Goal: Transaction & Acquisition: Purchase product/service

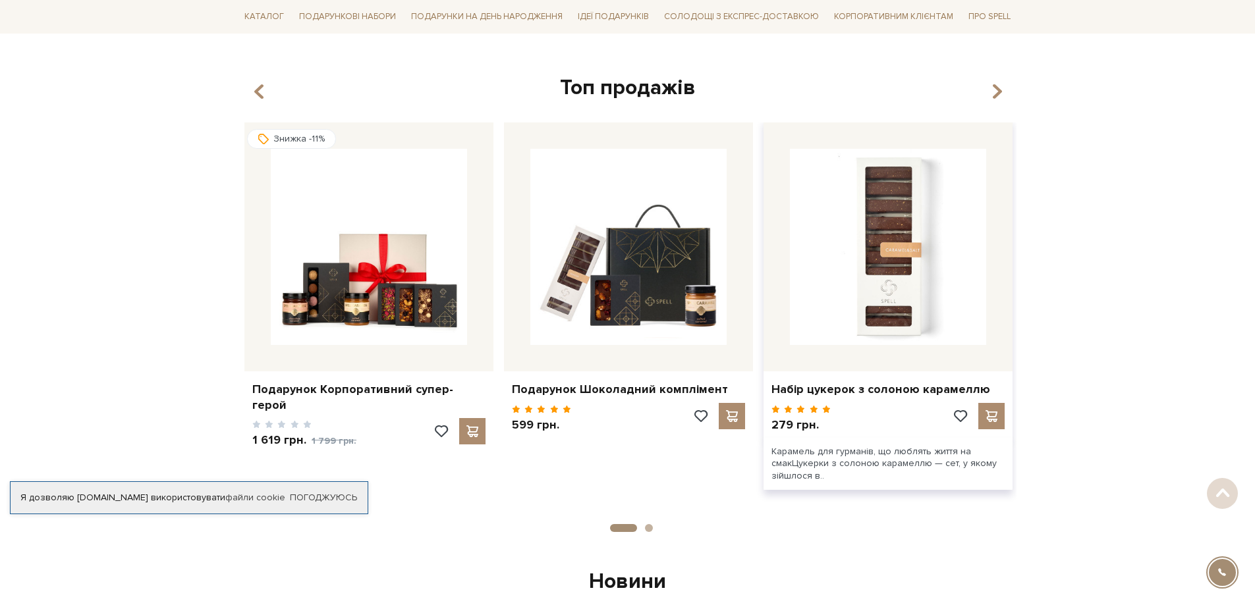
scroll to position [461, 0]
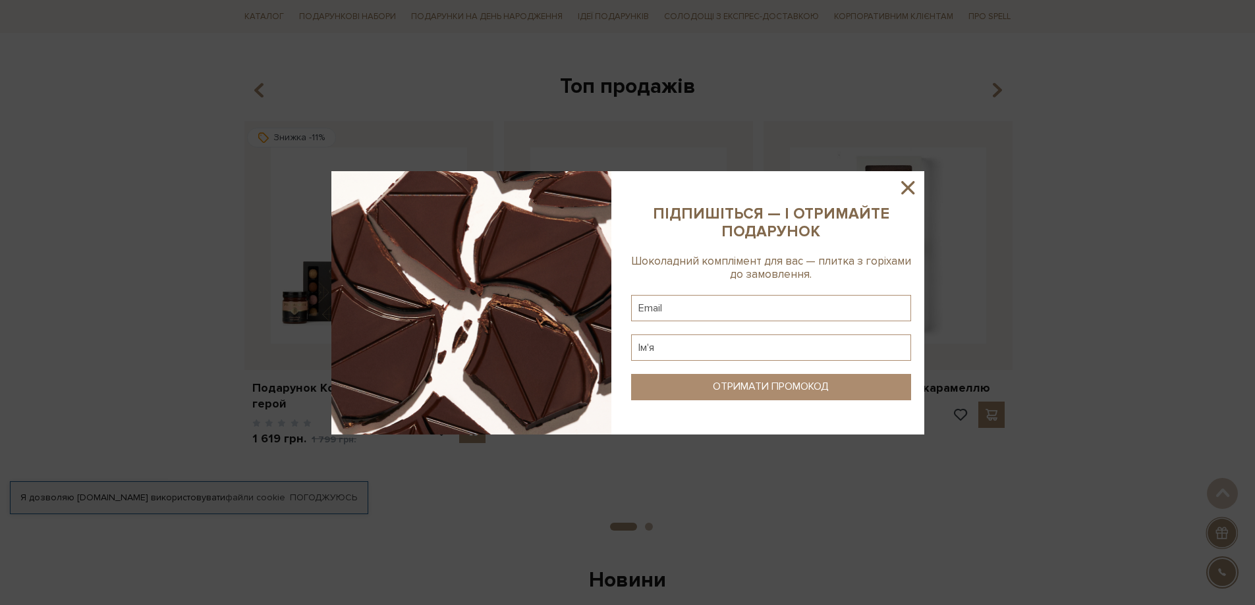
click at [911, 186] on icon at bounding box center [908, 188] width 22 height 22
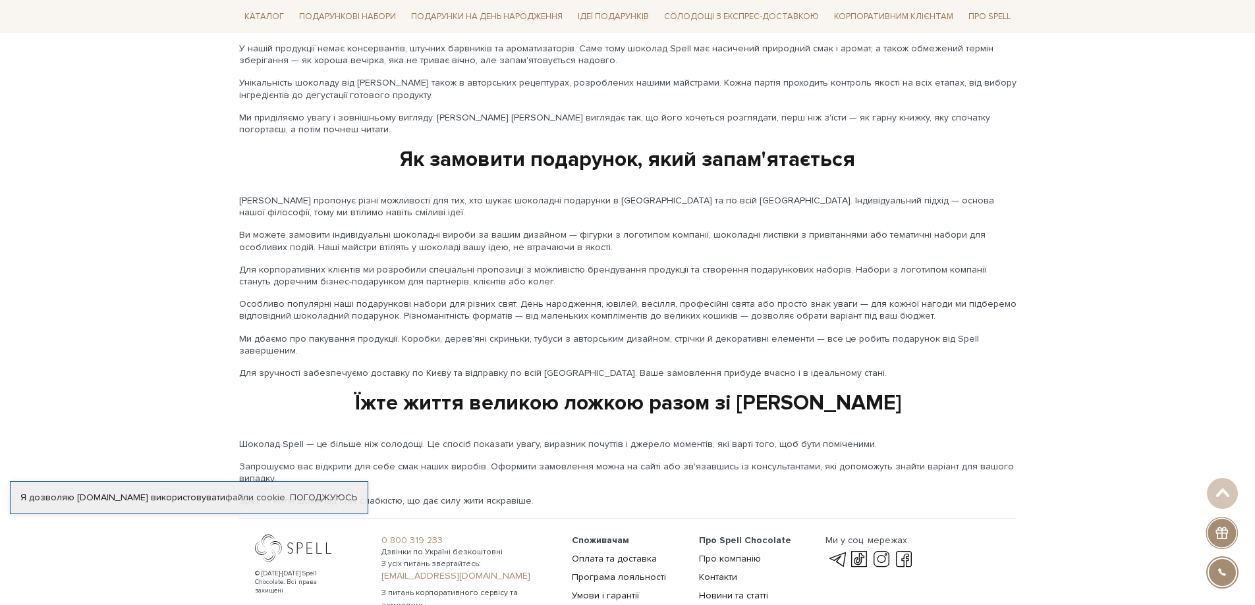
scroll to position [2102, 0]
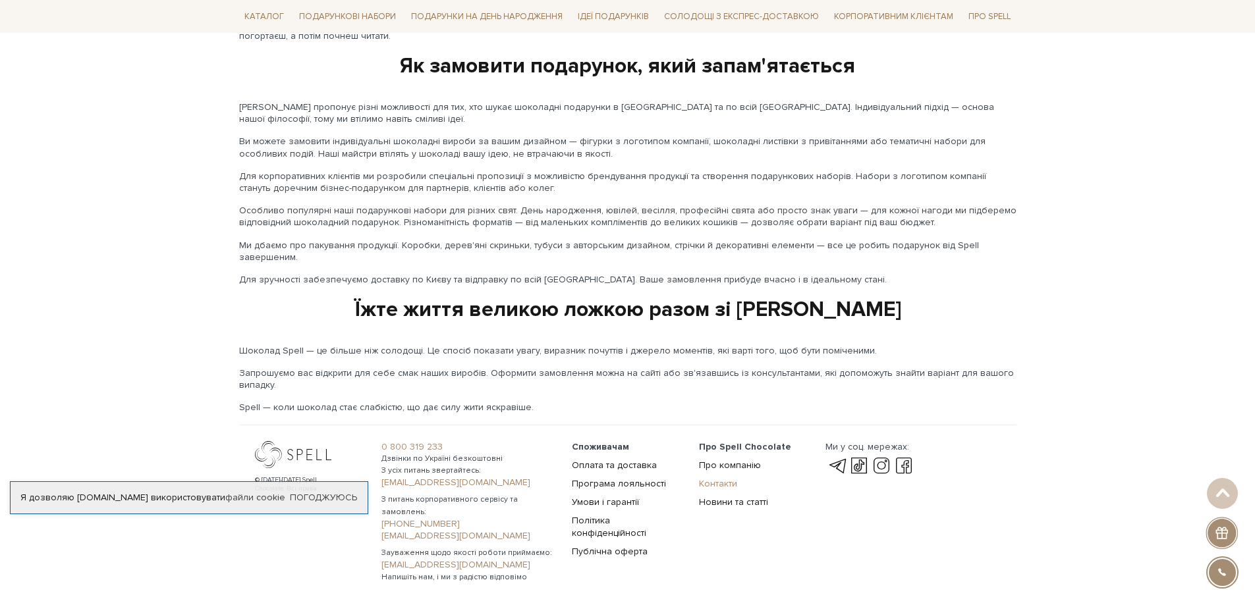
click at [733, 478] on link "Контакти" at bounding box center [718, 483] width 38 height 11
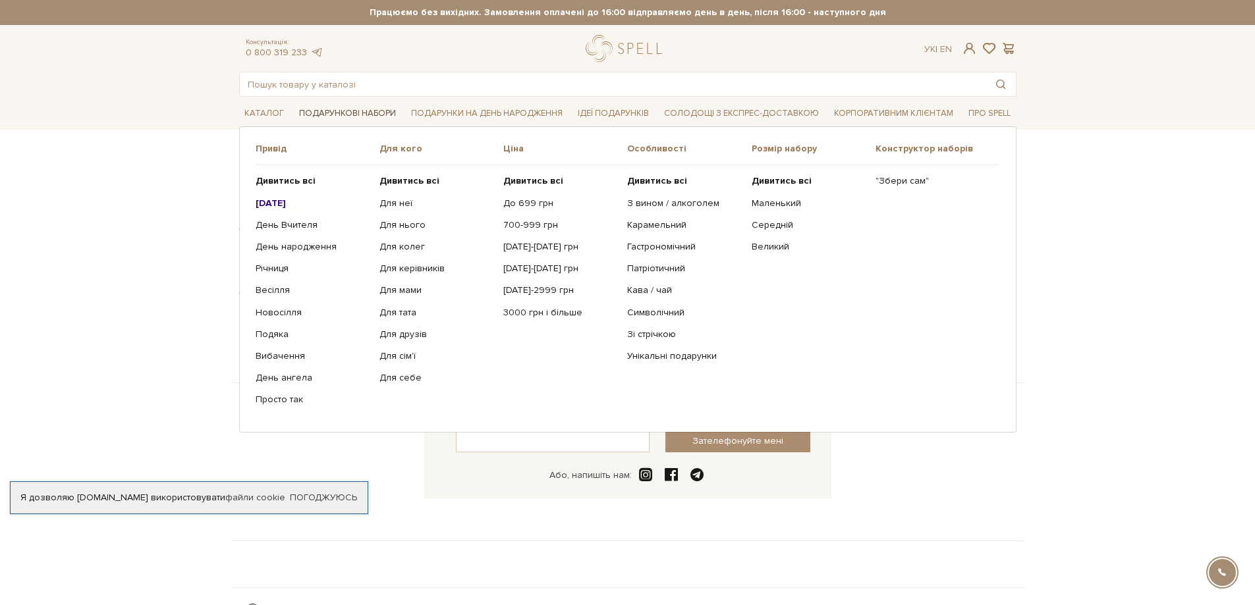
click at [329, 111] on link "Подарункові набори" at bounding box center [347, 113] width 107 height 20
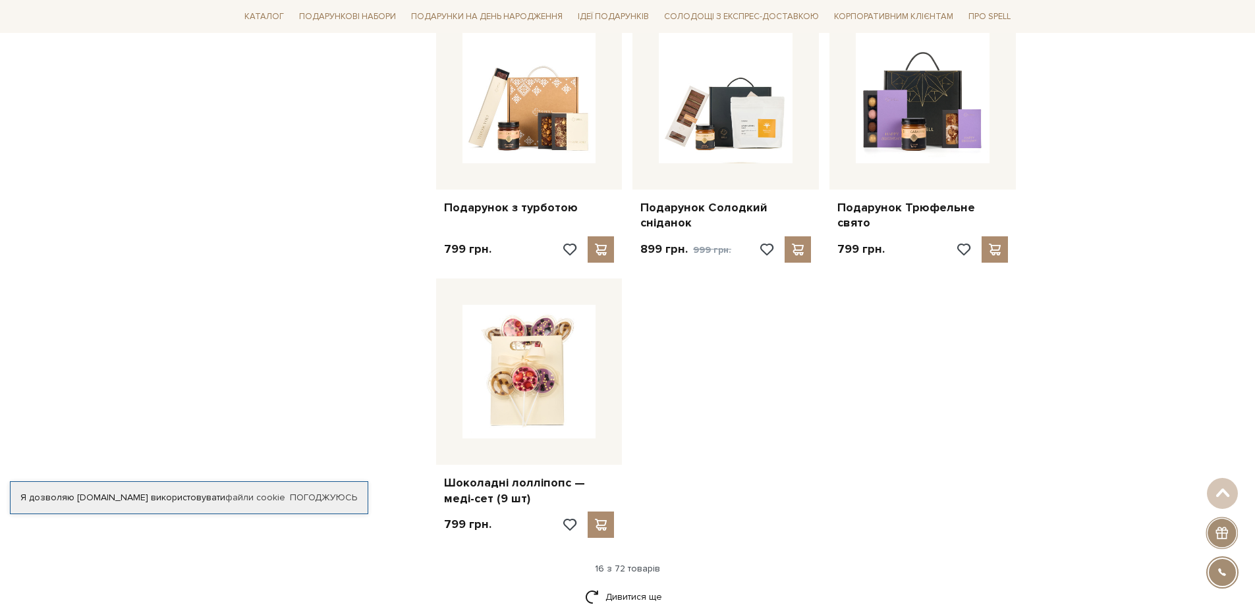
scroll to position [1515, 0]
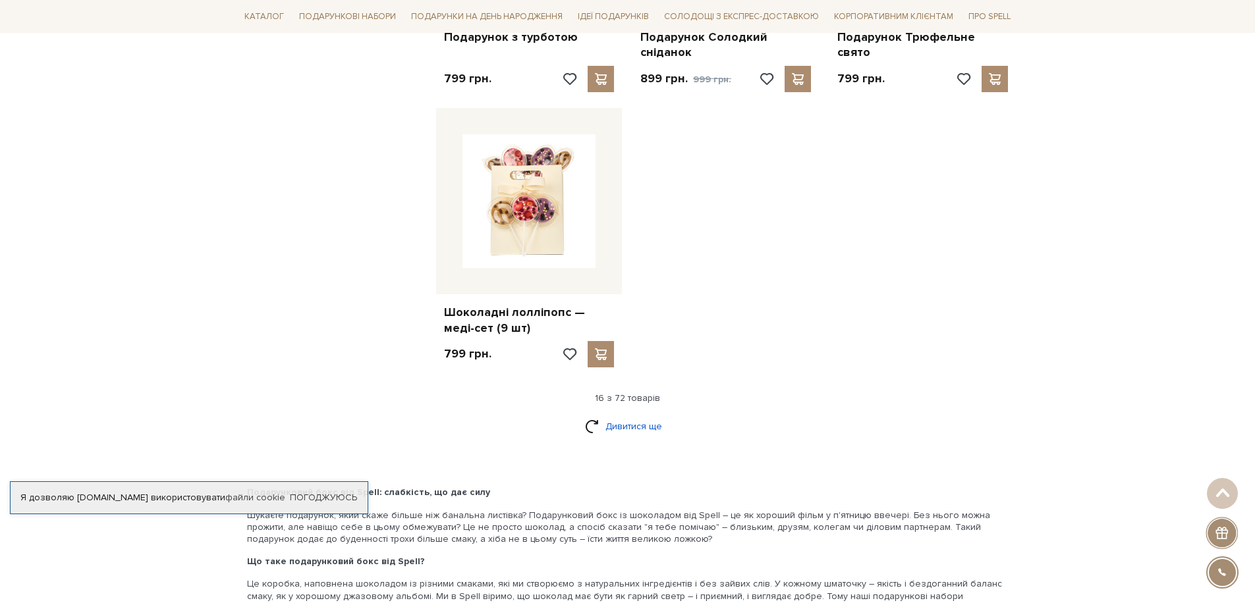
click at [625, 420] on link "Дивитися ще" at bounding box center [628, 426] width 86 height 23
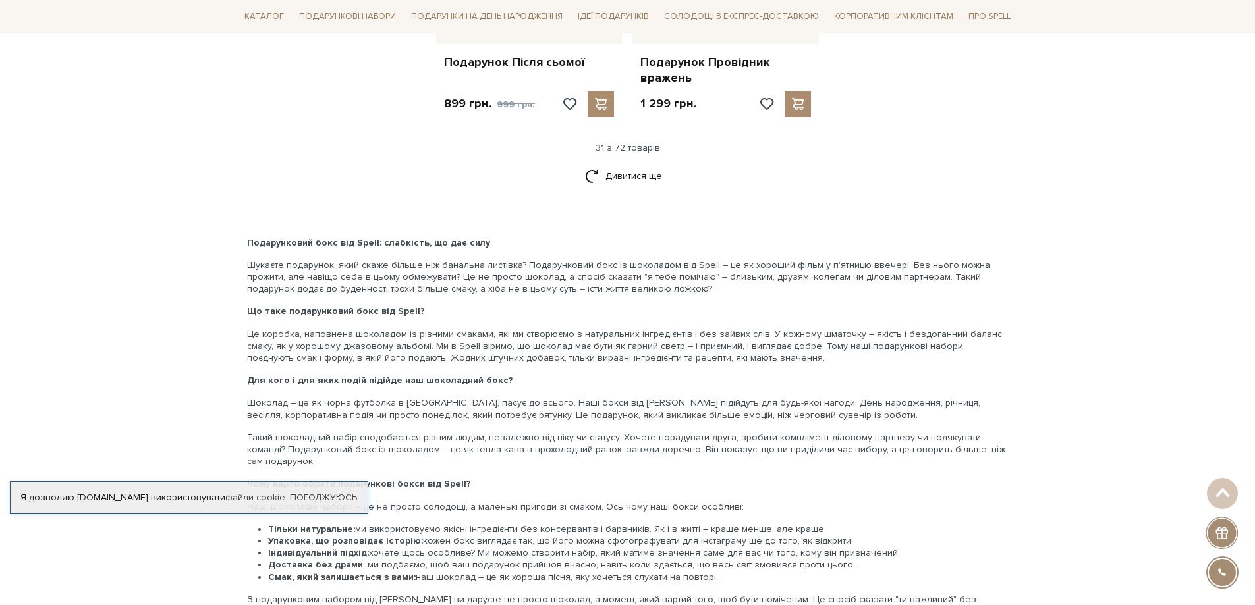
scroll to position [3162, 0]
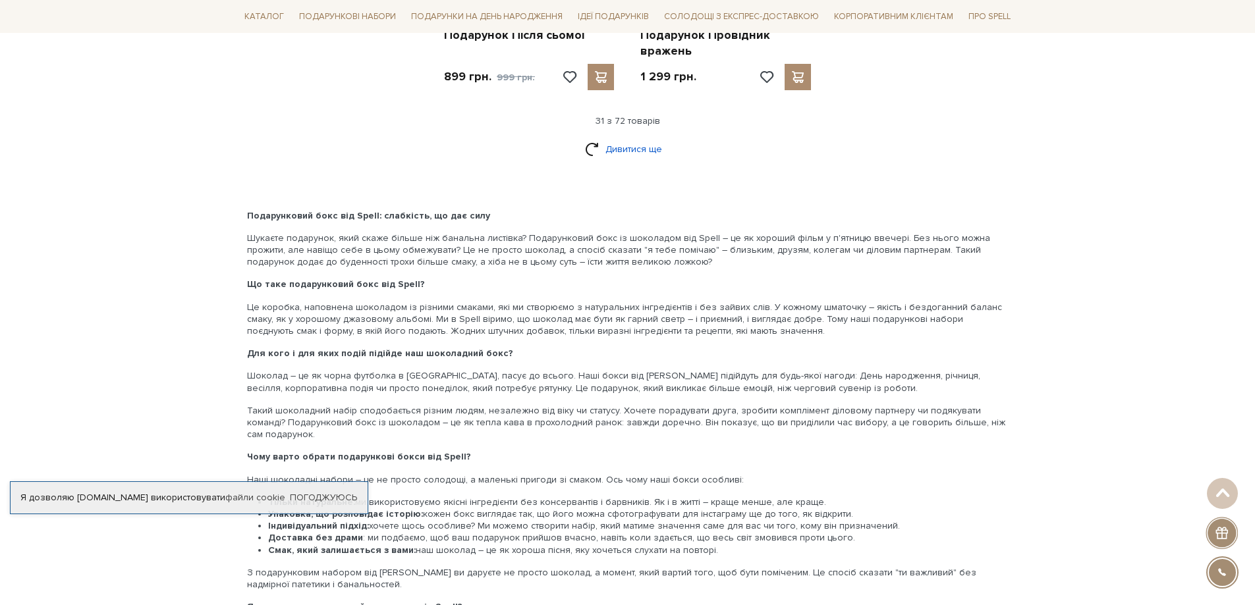
click at [645, 148] on link "Дивитися ще" at bounding box center [628, 149] width 86 height 23
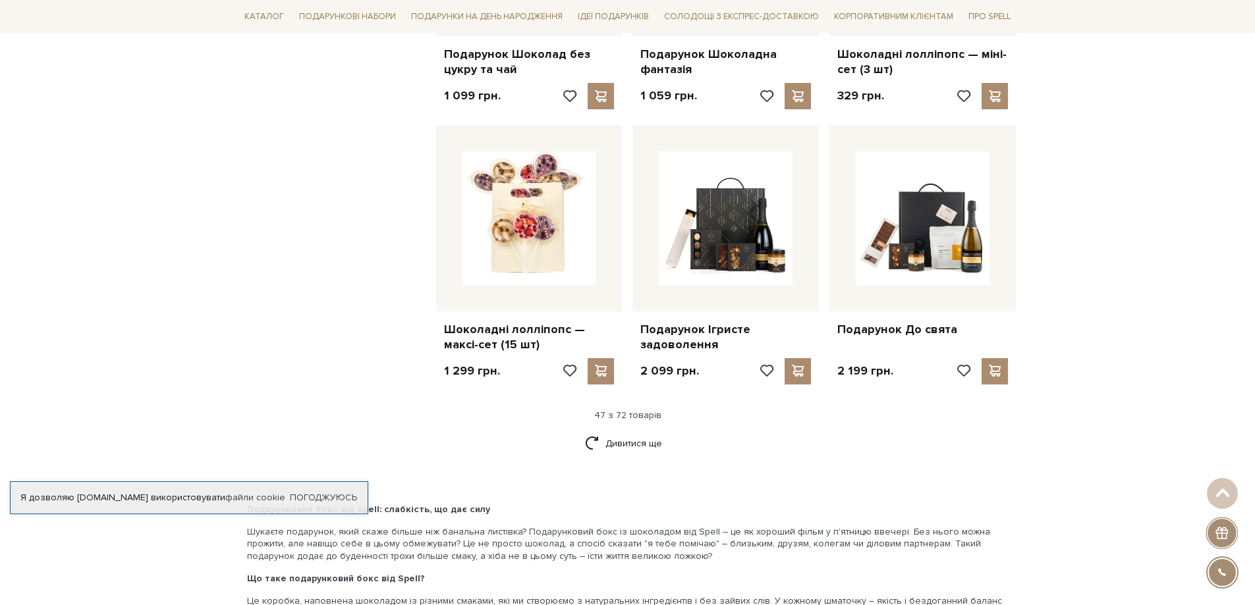
scroll to position [4282, 0]
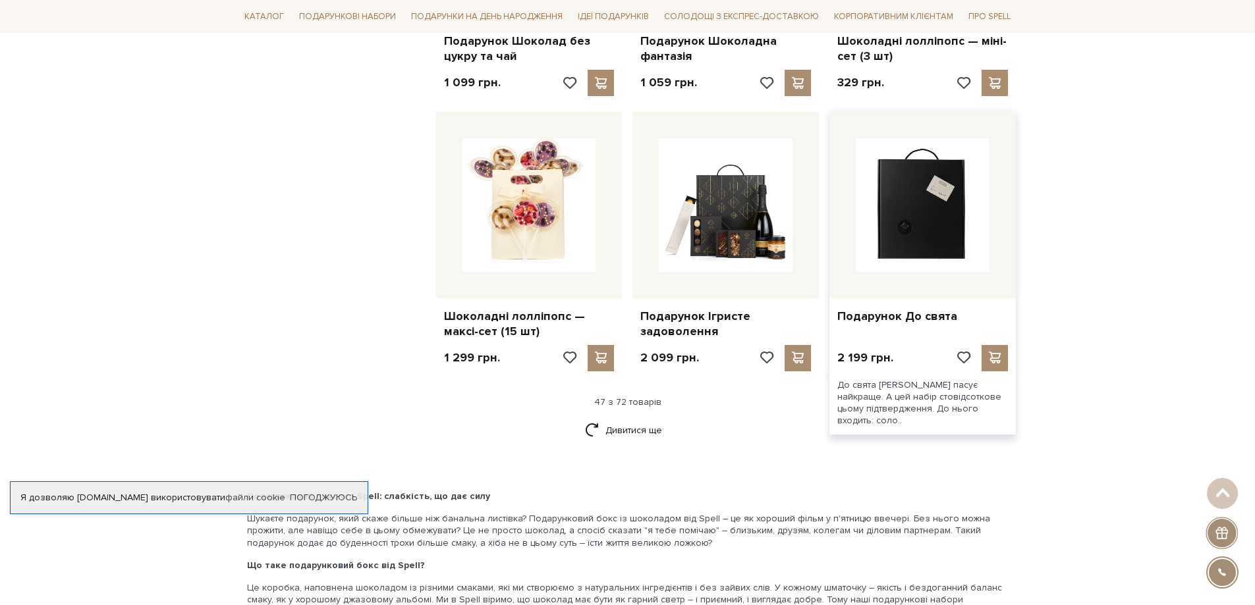
click at [962, 212] on img at bounding box center [923, 205] width 134 height 134
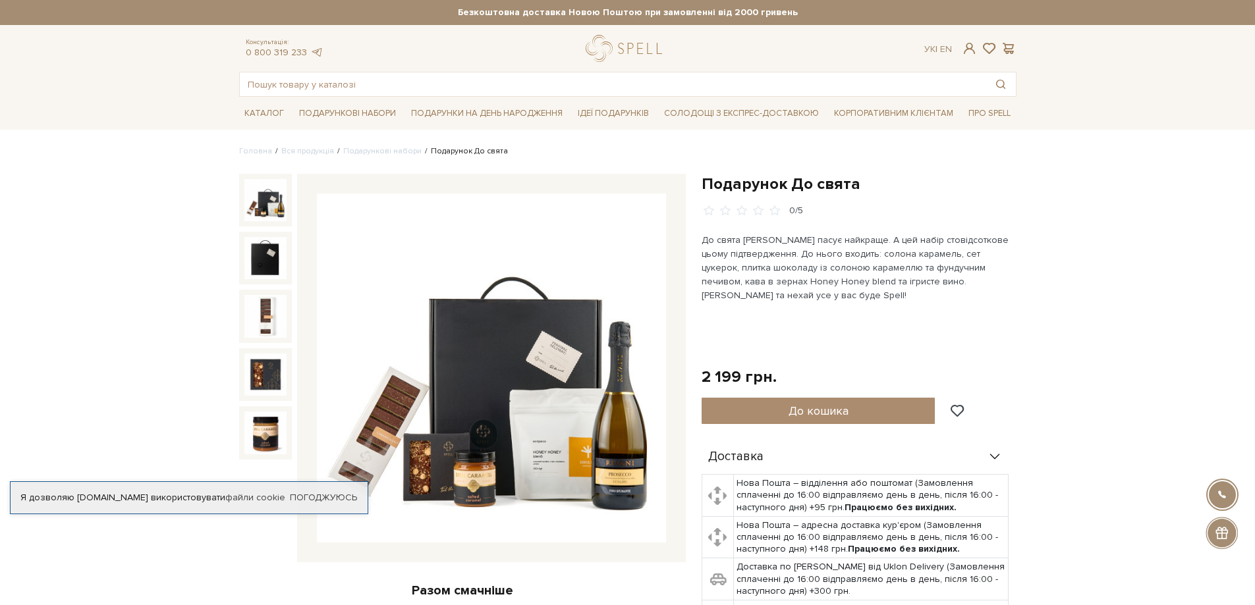
click at [631, 441] on img at bounding box center [491, 368] width 349 height 349
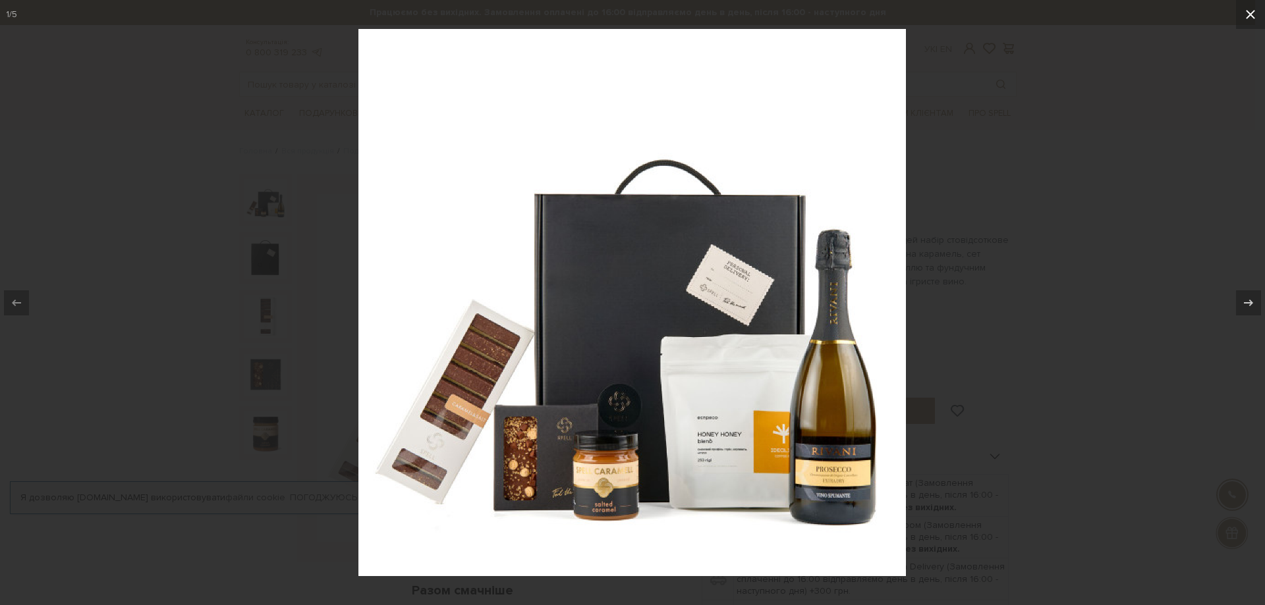
click at [1250, 18] on icon at bounding box center [1251, 15] width 16 height 16
